Goal: Task Accomplishment & Management: Use online tool/utility

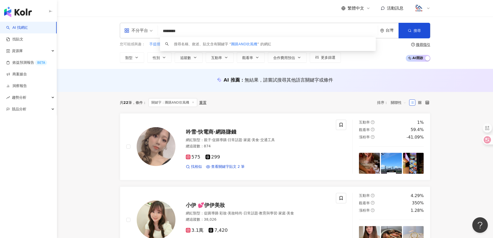
click at [26, 73] on link "商案媒合" at bounding box center [16, 74] width 21 height 5
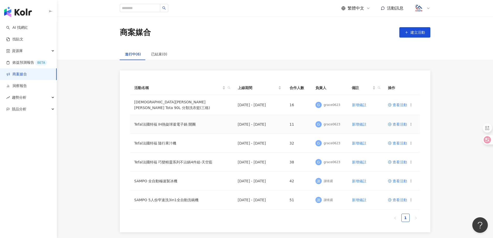
click at [404, 123] on span "查看活動" at bounding box center [397, 125] width 19 height 4
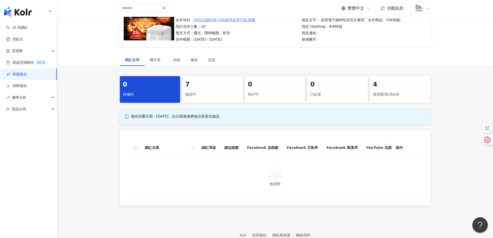
scroll to position [52, 0]
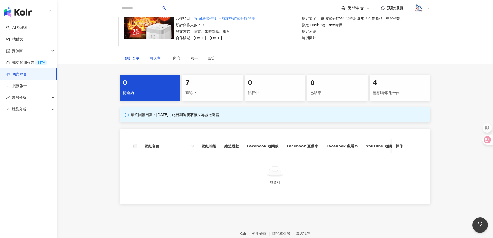
click at [156, 61] on div "聊天室" at bounding box center [156, 58] width 23 height 12
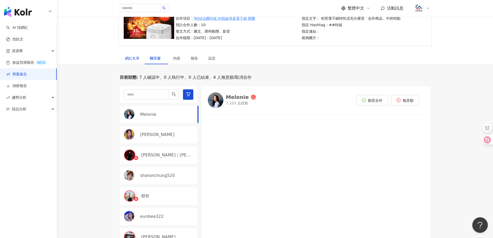
click at [138, 60] on div "網紅名單" at bounding box center [132, 58] width 15 height 6
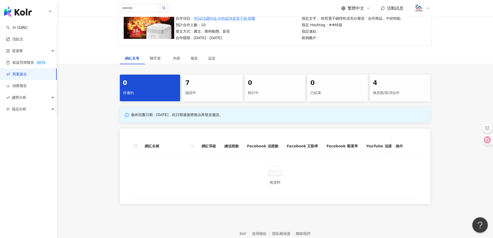
click at [197, 89] on div "確認中" at bounding box center [212, 93] width 54 height 9
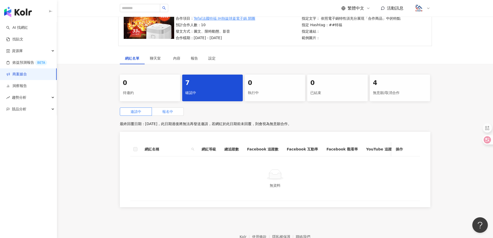
click at [179, 109] on label "報名中" at bounding box center [168, 111] width 32 height 8
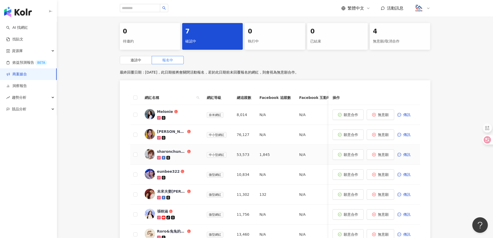
scroll to position [104, 0]
click at [170, 193] on div "未來夫妻[PERSON_NAME] & [PERSON_NAME]" at bounding box center [171, 191] width 29 height 5
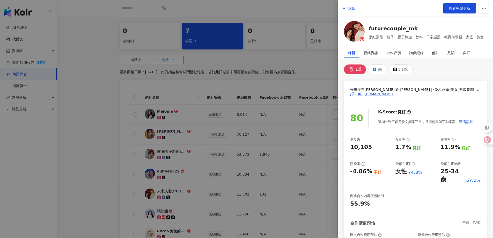
click at [377, 94] on div "[URL][DOMAIN_NAME]" at bounding box center [375, 94] width 38 height 5
